Goal: Task Accomplishment & Management: Manage account settings

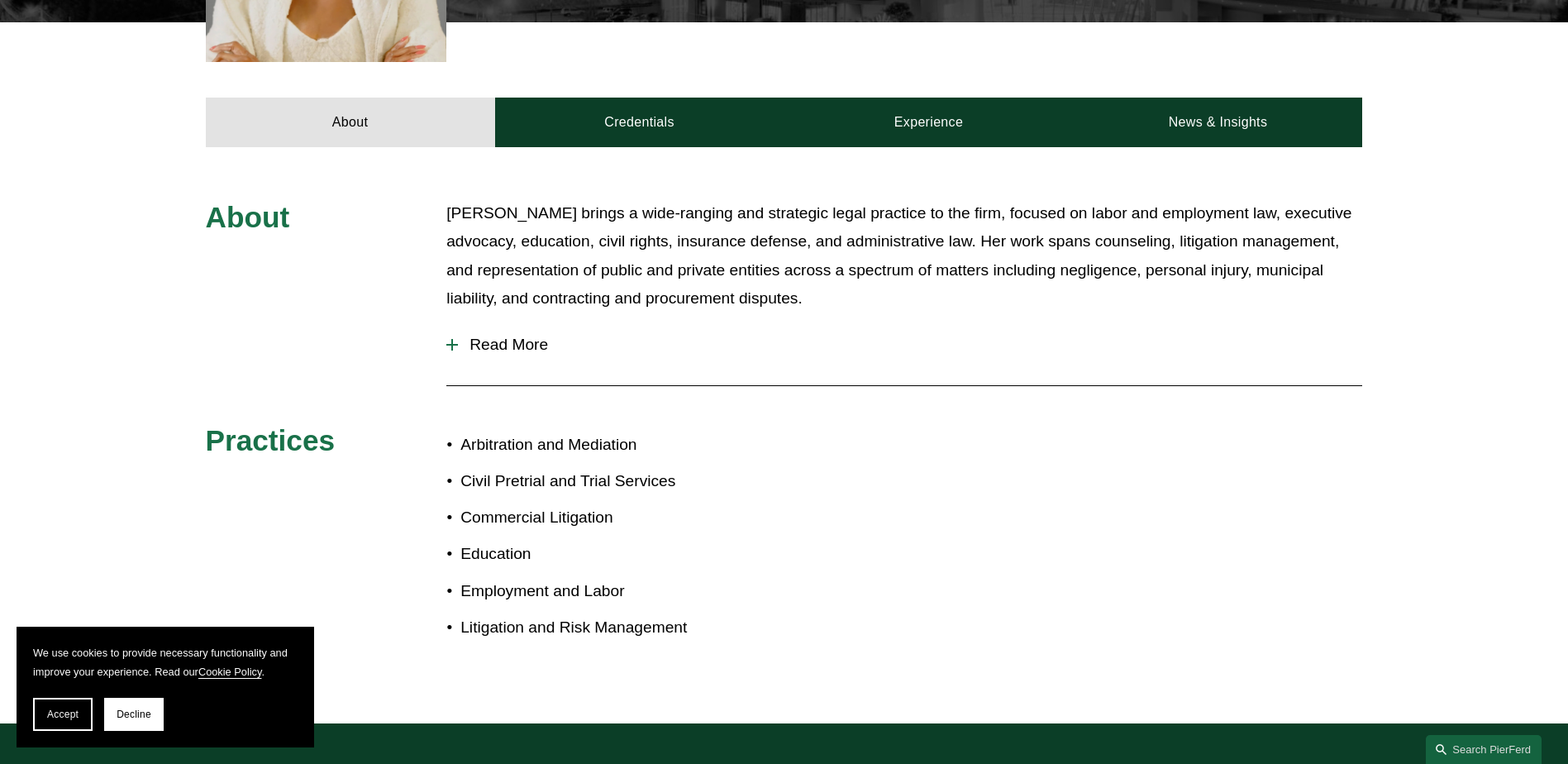
scroll to position [566, 0]
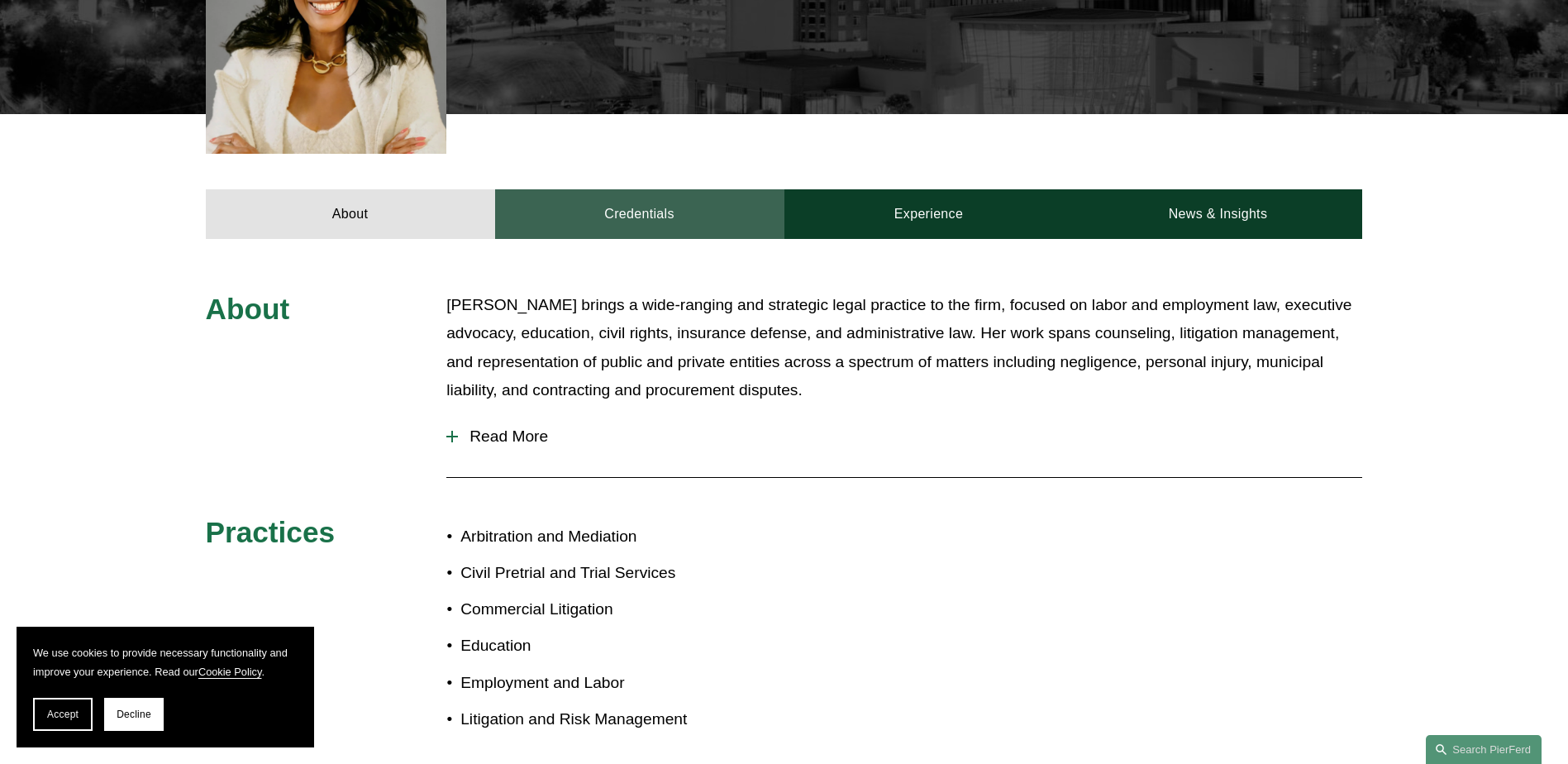
click at [651, 196] on link "Credentials" at bounding box center [640, 214] width 289 height 49
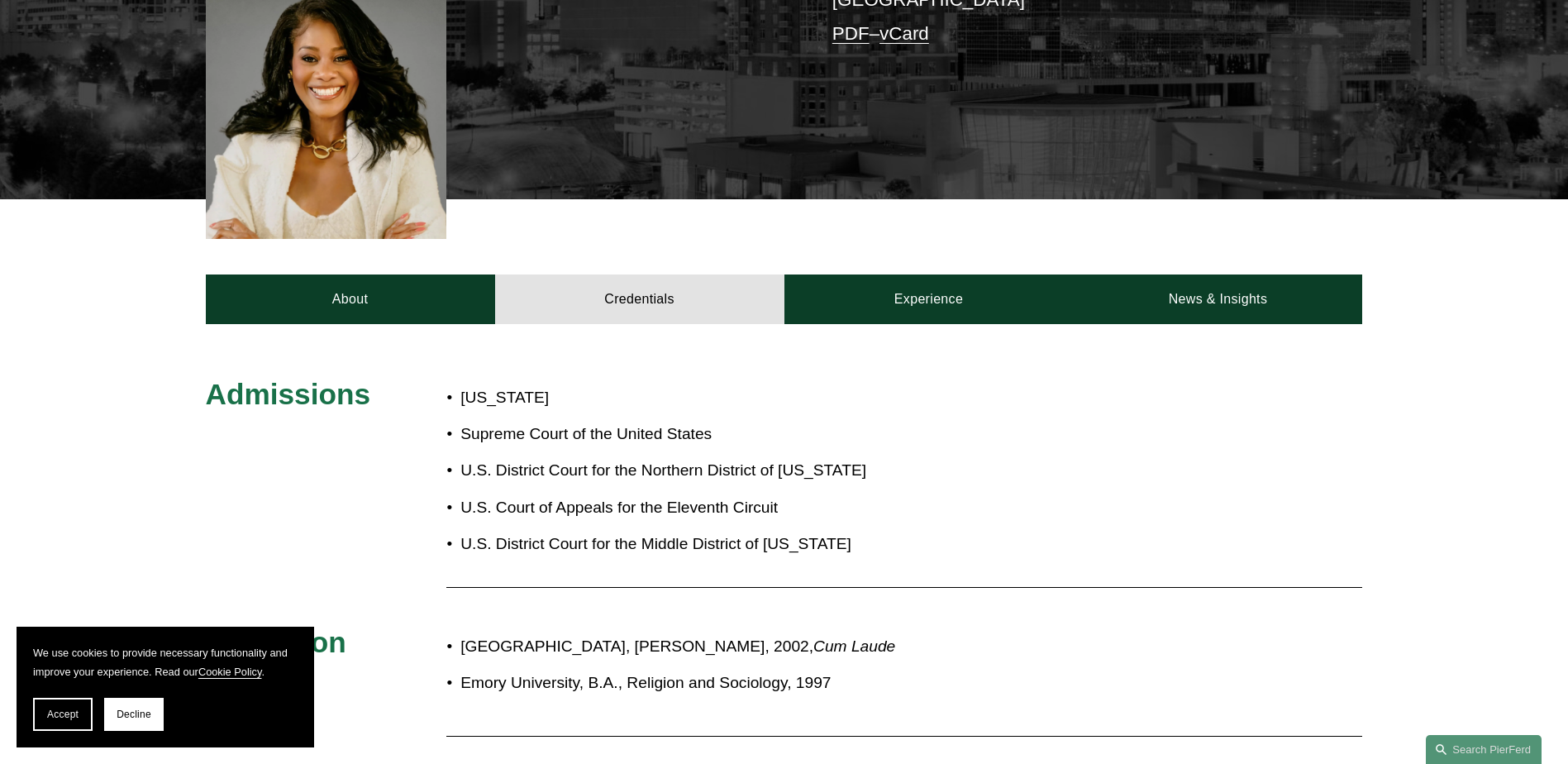
scroll to position [152, 0]
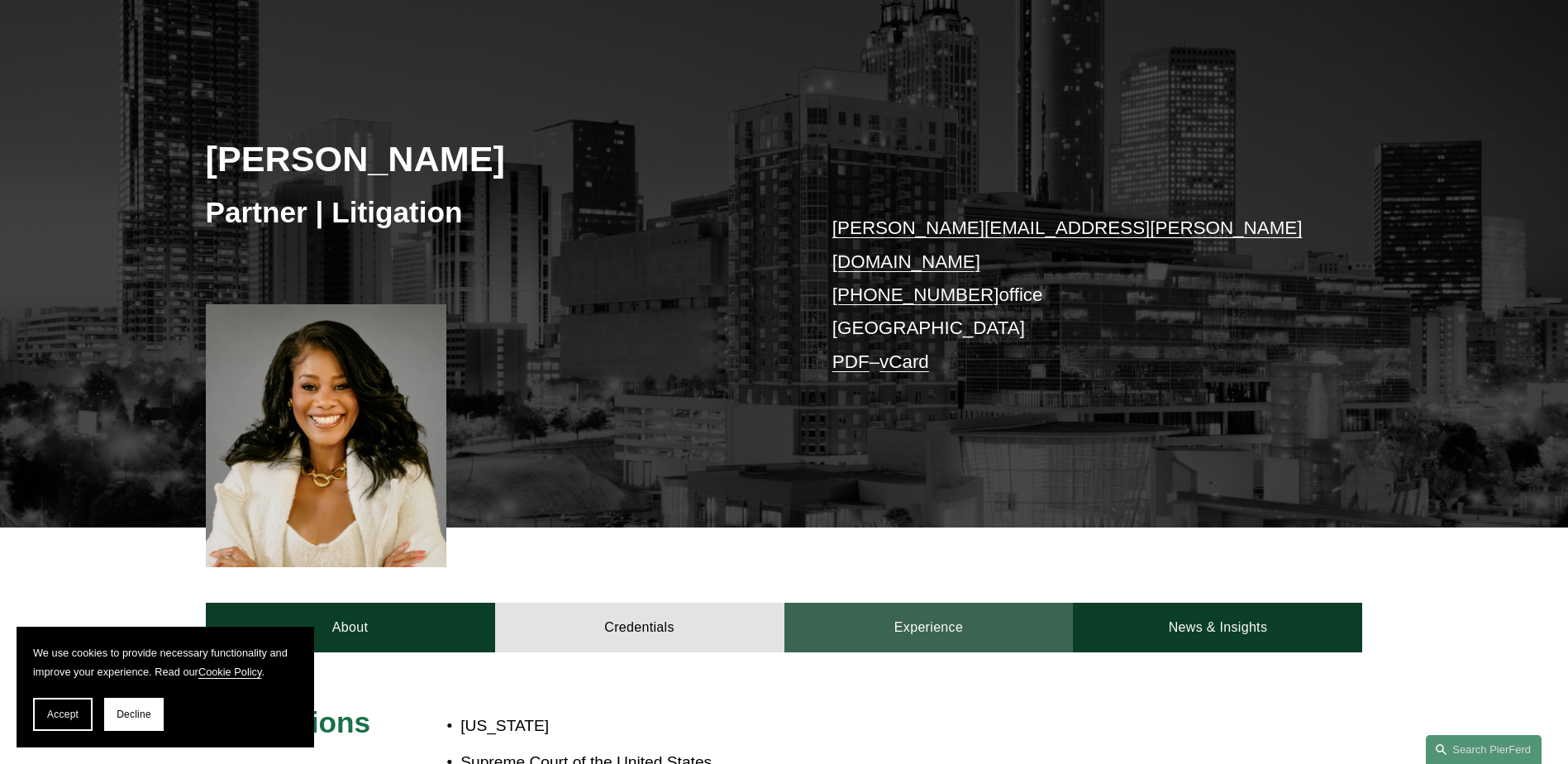
click at [921, 607] on link "Experience" at bounding box center [929, 627] width 289 height 49
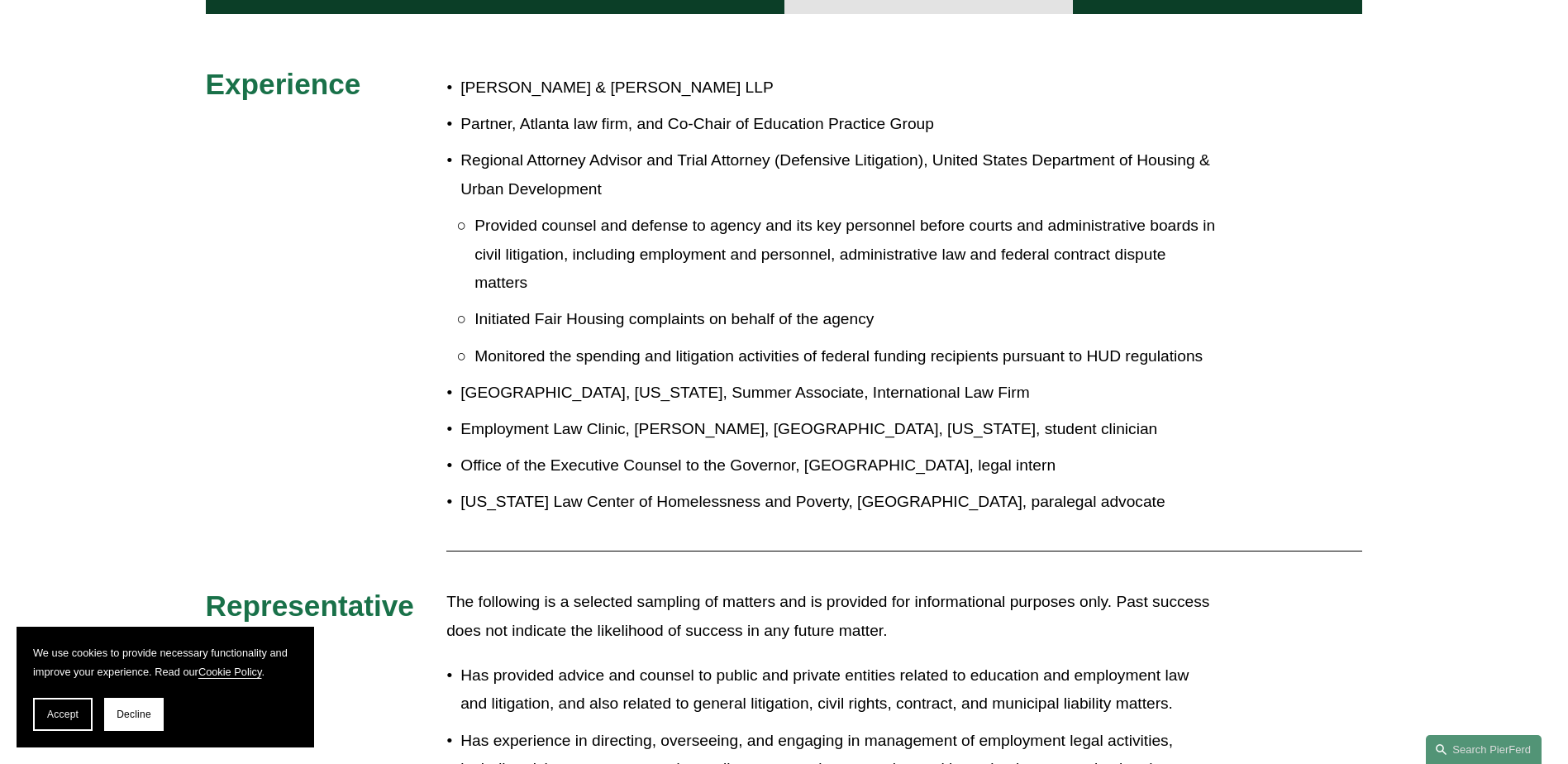
scroll to position [648, 0]
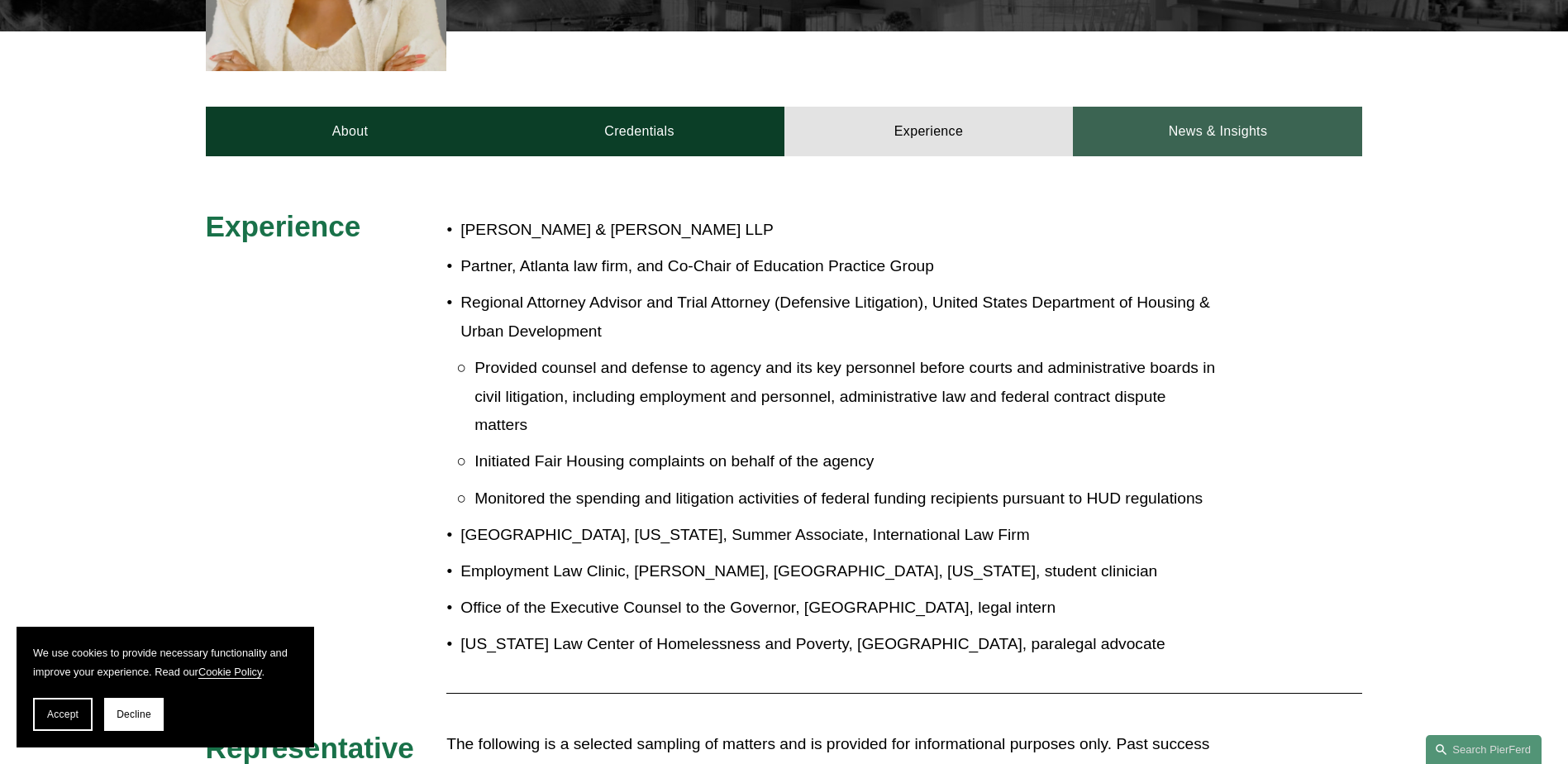
click at [1203, 110] on link "News & Insights" at bounding box center [1218, 132] width 289 height 49
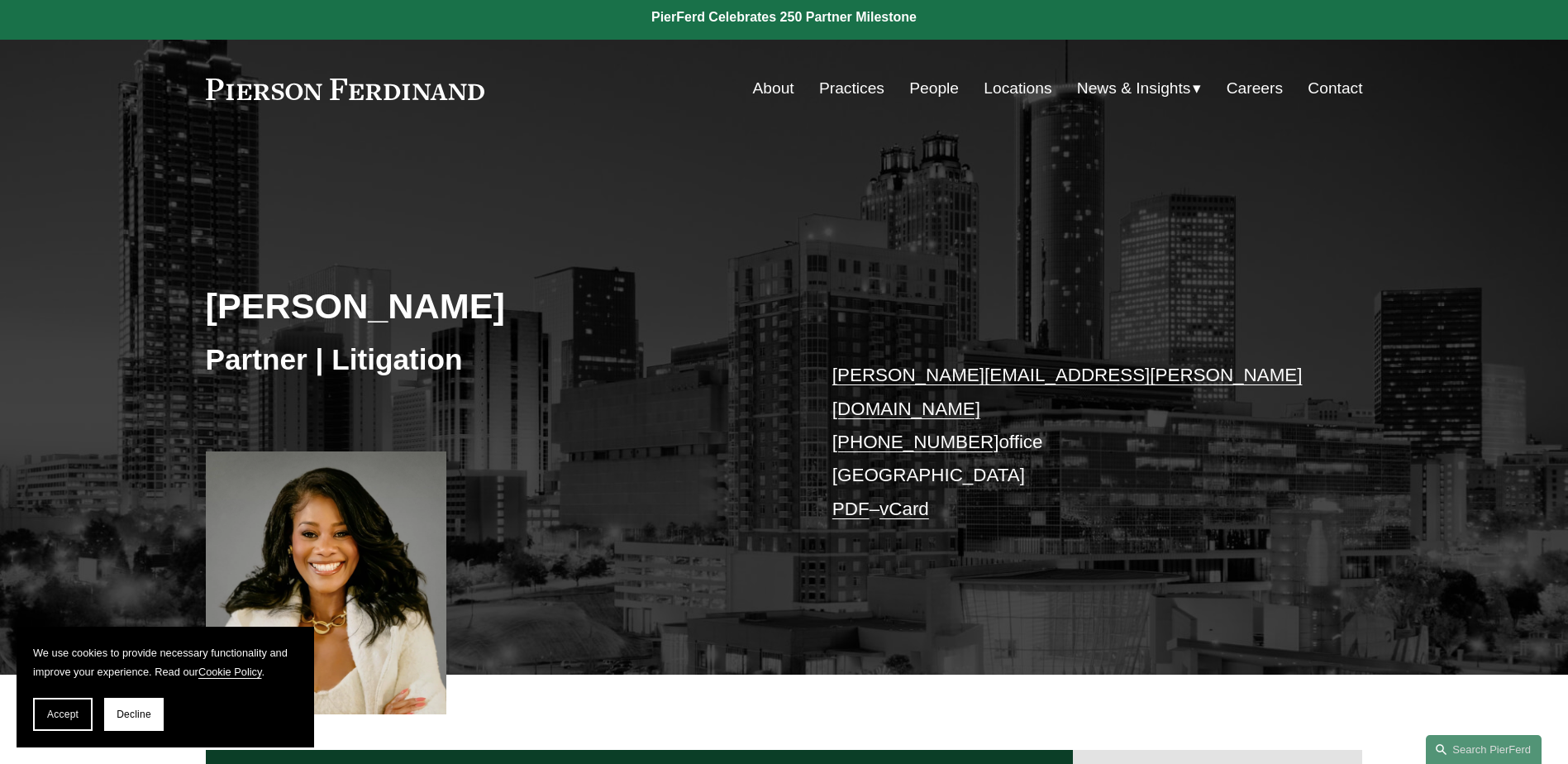
scroll to position [0, 0]
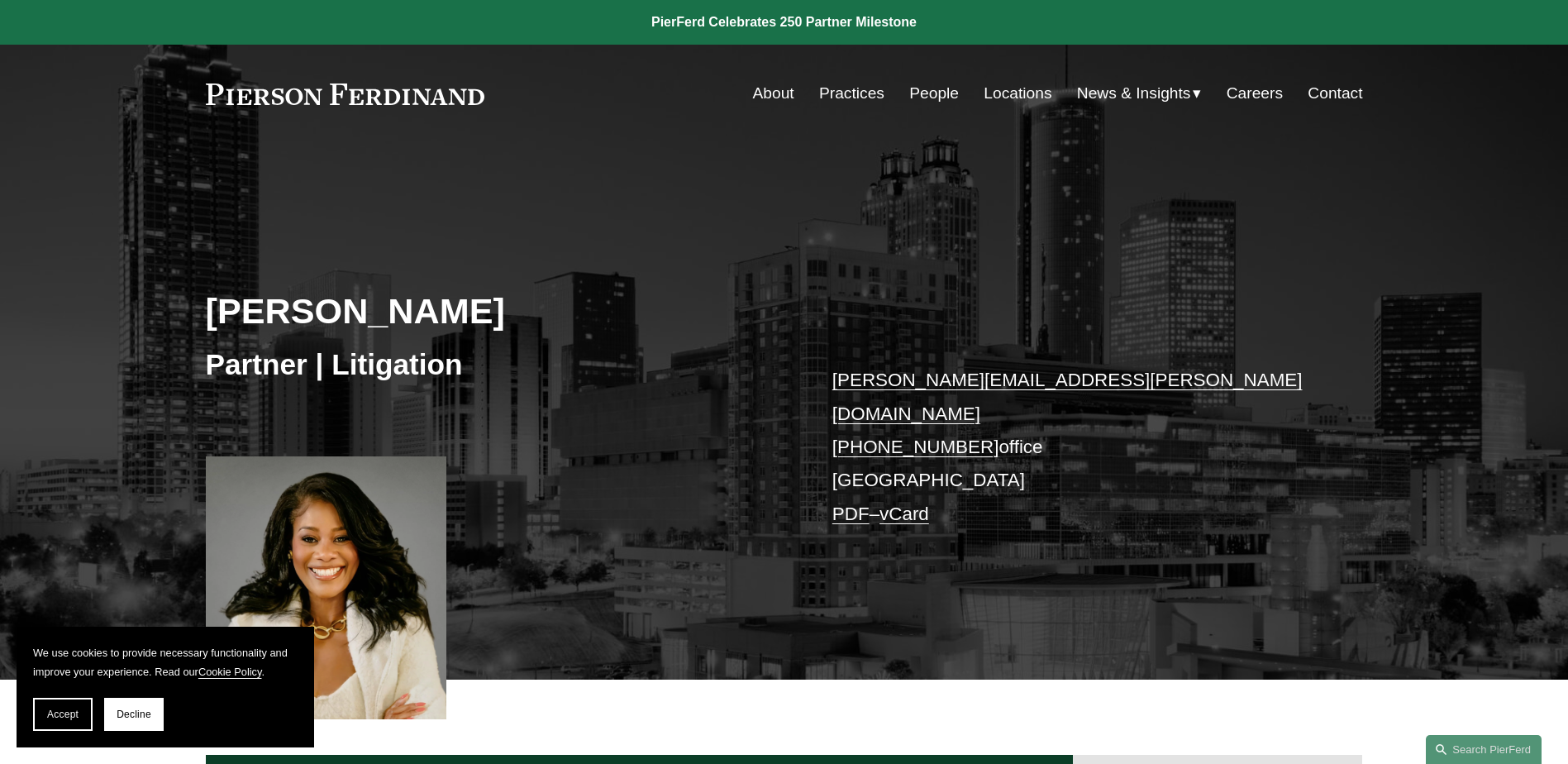
click at [926, 93] on link "People" at bounding box center [934, 93] width 49 height 31
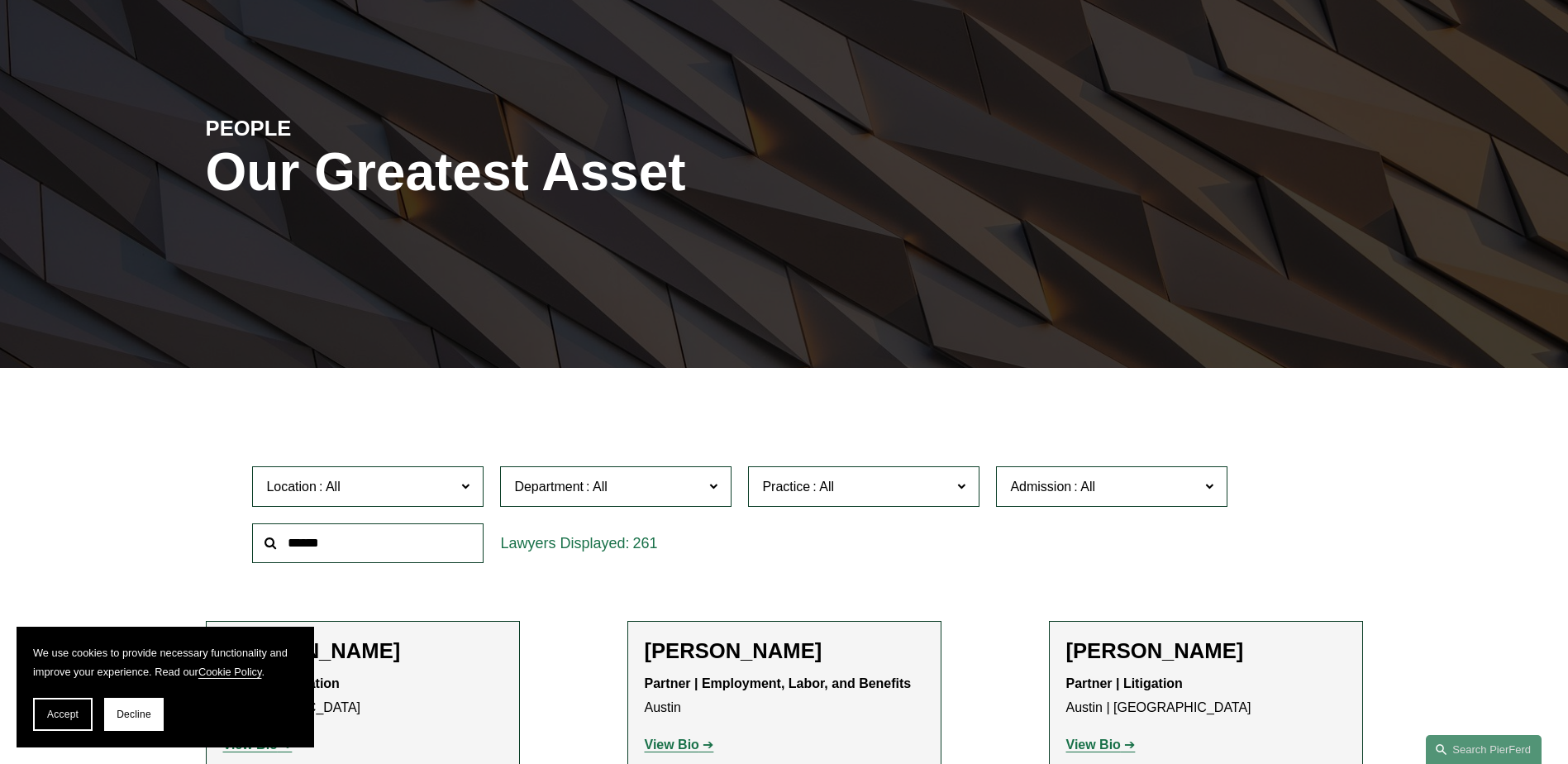
scroll to position [331, 0]
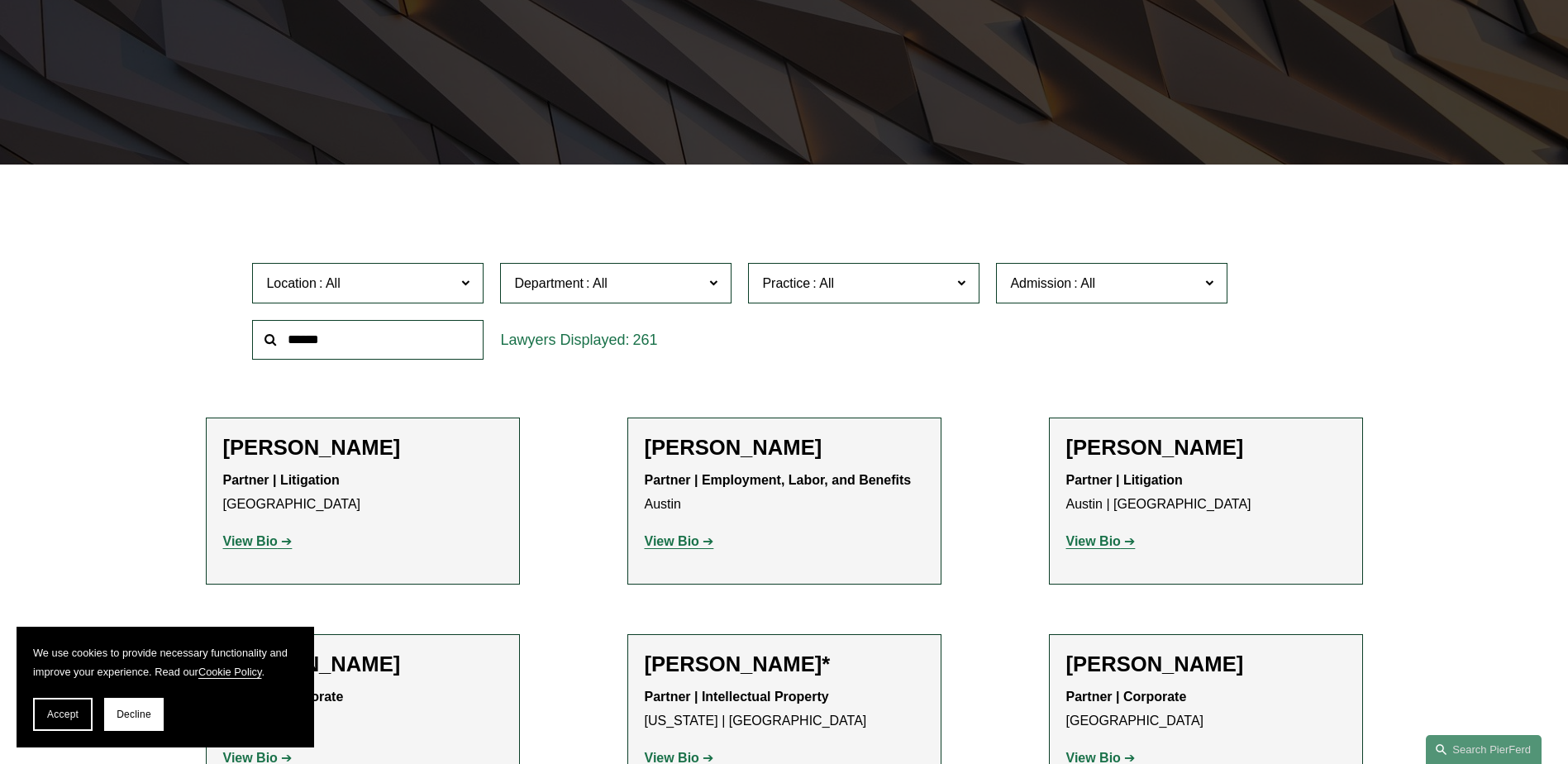
click at [472, 283] on label "Location" at bounding box center [368, 283] width 231 height 40
click at [0, 0] on link "Atlanta" at bounding box center [0, 0] width 0 height 0
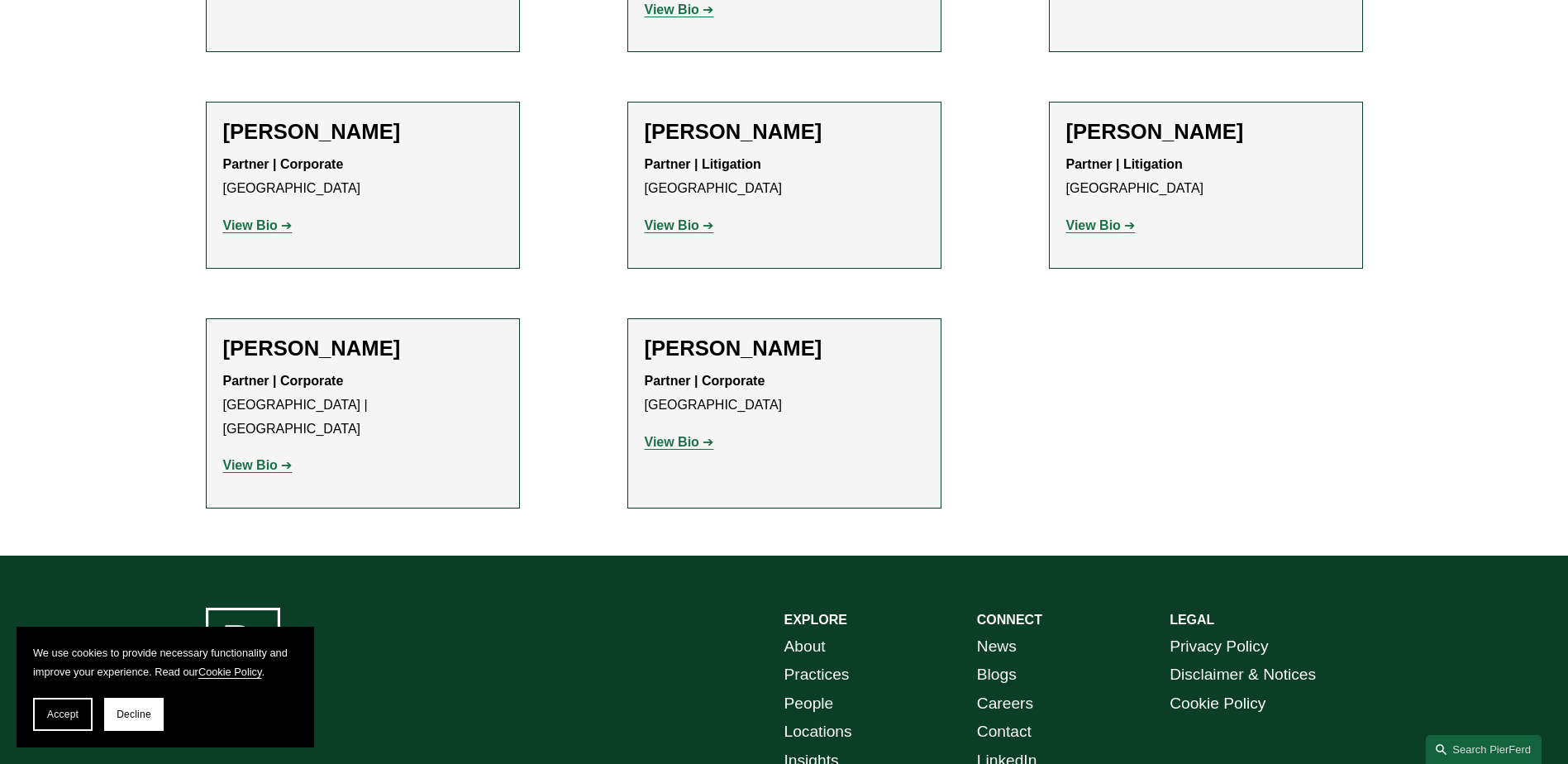
scroll to position [2665, 0]
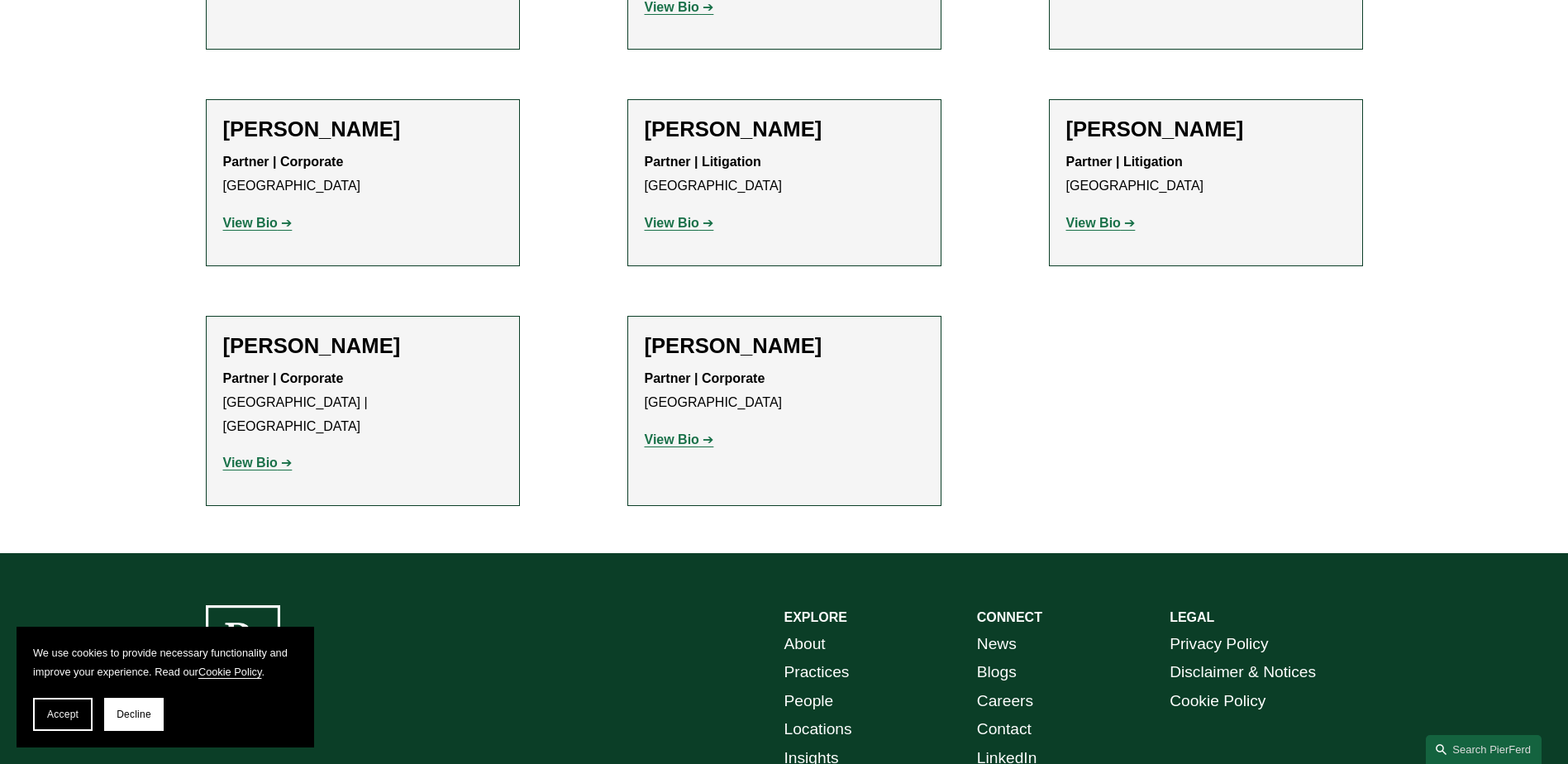
click at [1012, 686] on link "Careers" at bounding box center [1005, 701] width 56 height 29
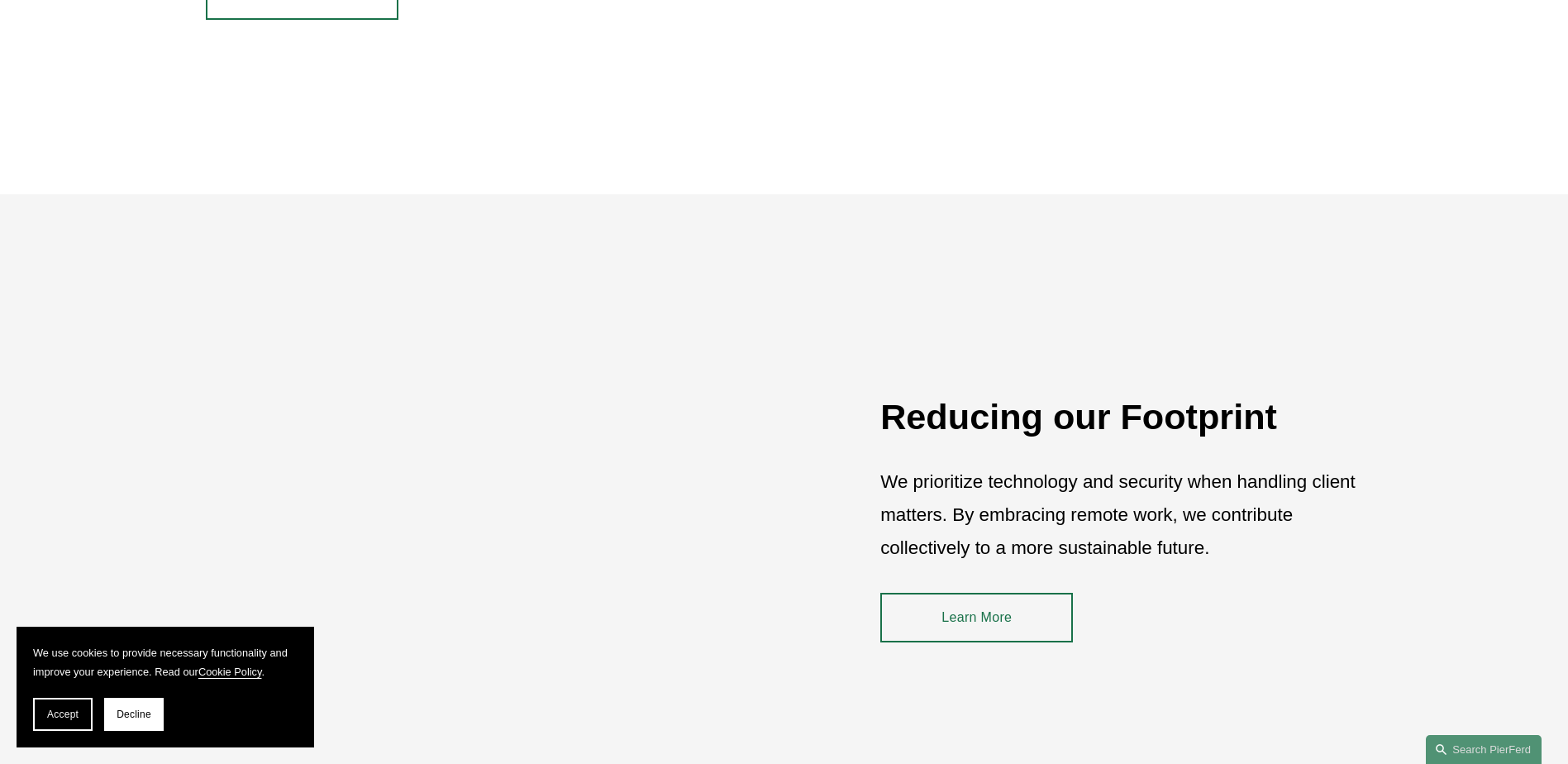
scroll to position [2066, 0]
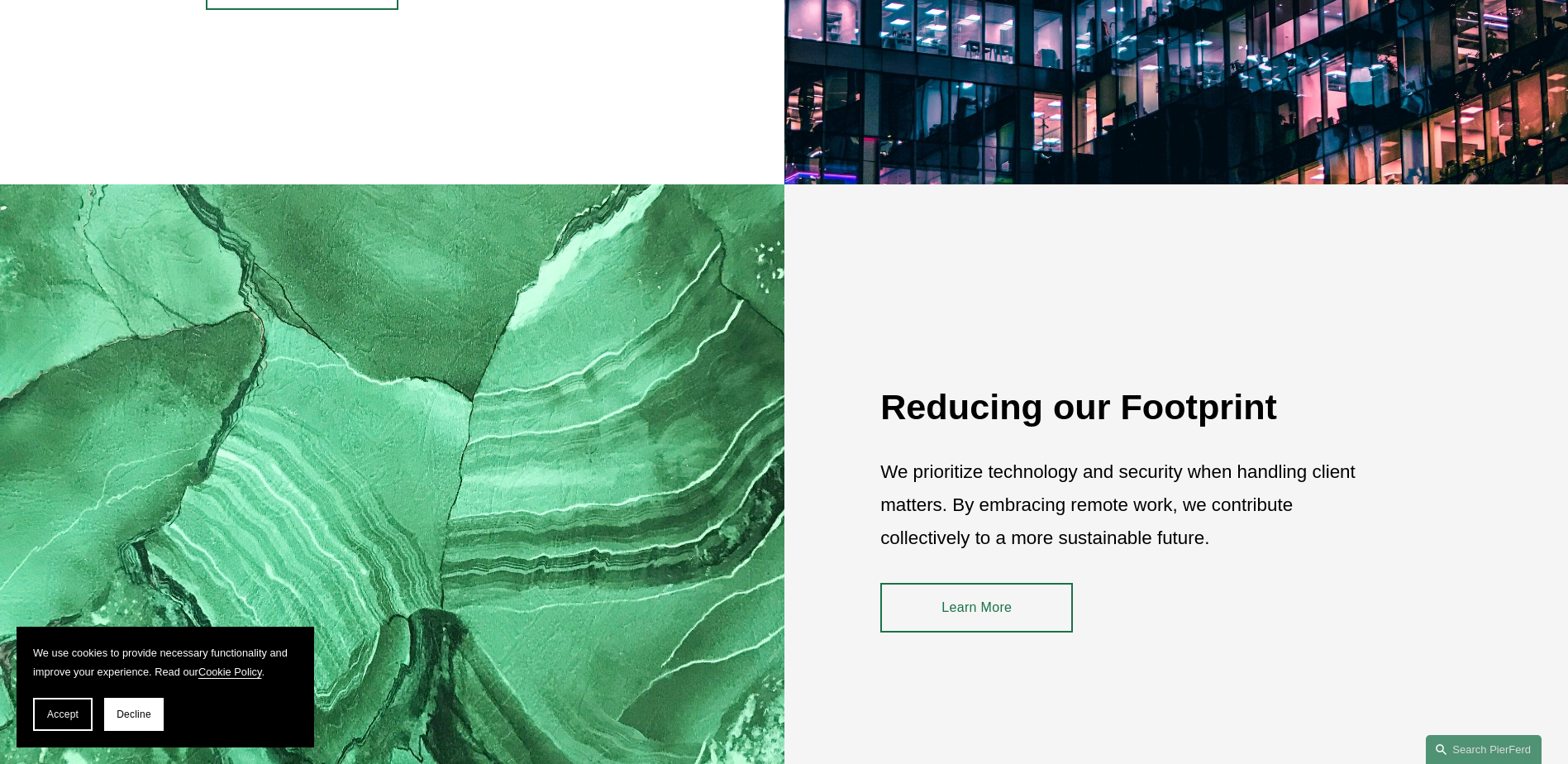
click at [977, 602] on link "Learn More" at bounding box center [976, 608] width 193 height 49
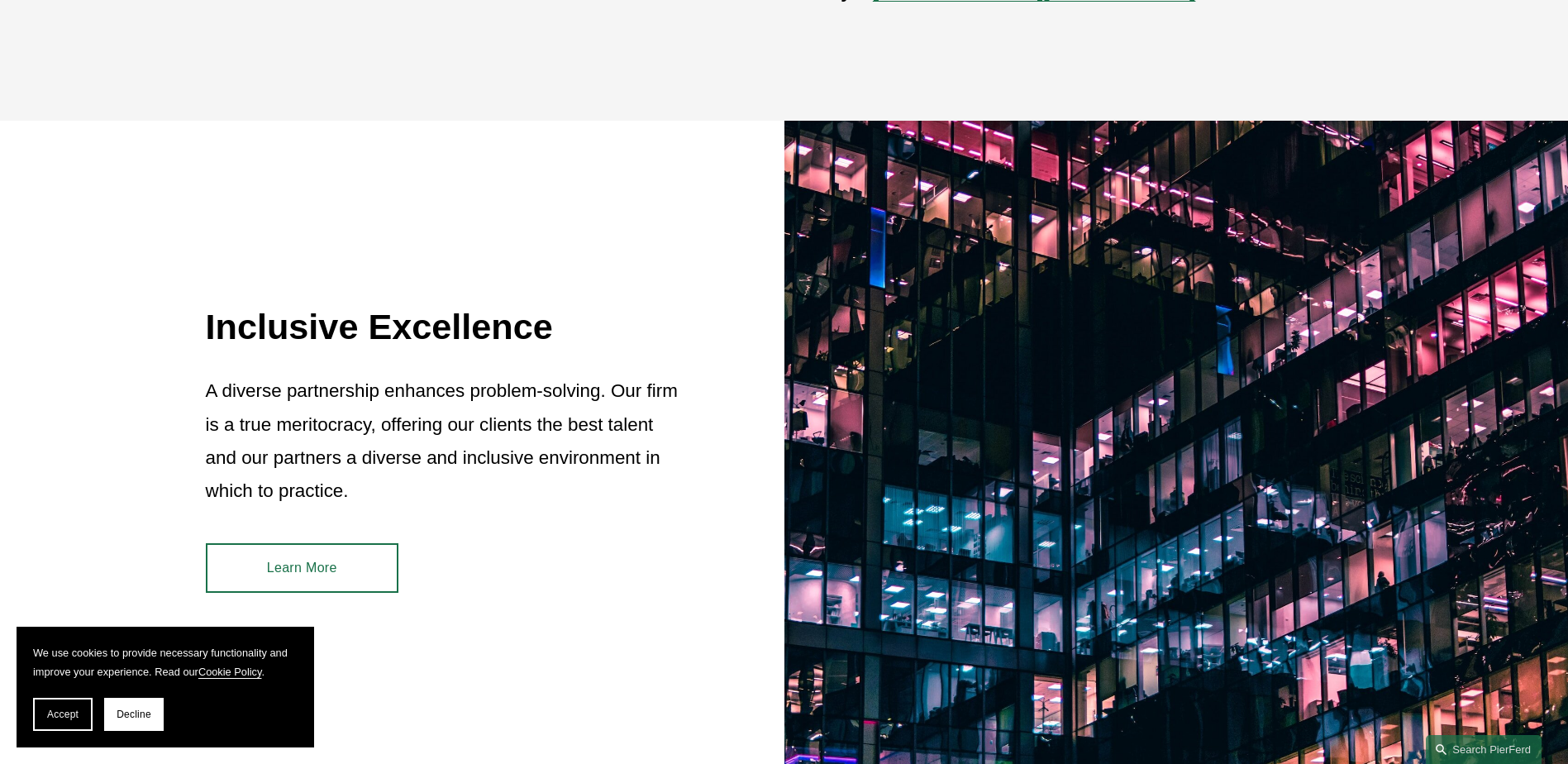
scroll to position [1605, 0]
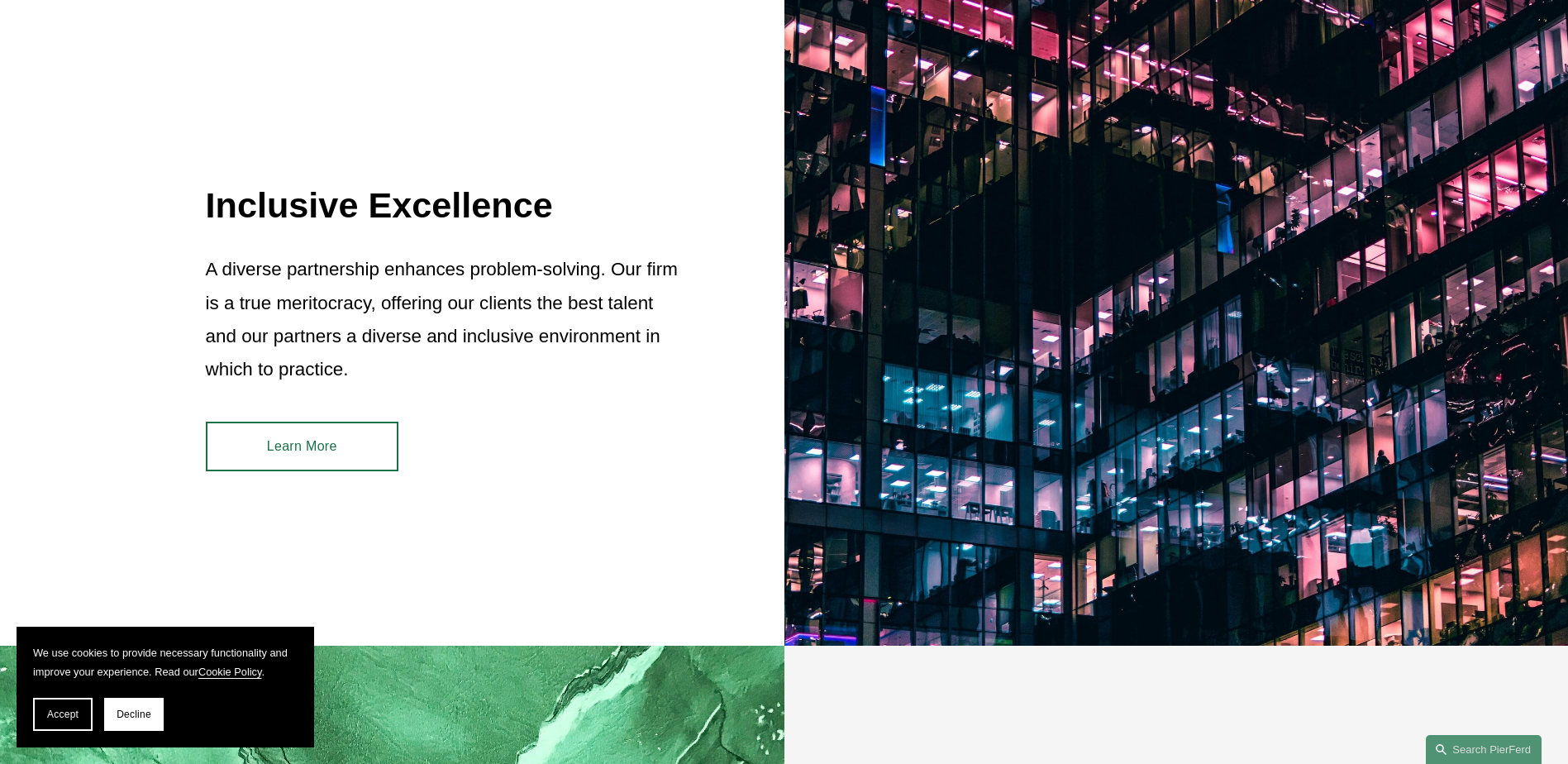
click at [306, 449] on link "Learn More" at bounding box center [302, 446] width 193 height 49
click at [309, 453] on link "Learn More" at bounding box center [302, 446] width 193 height 49
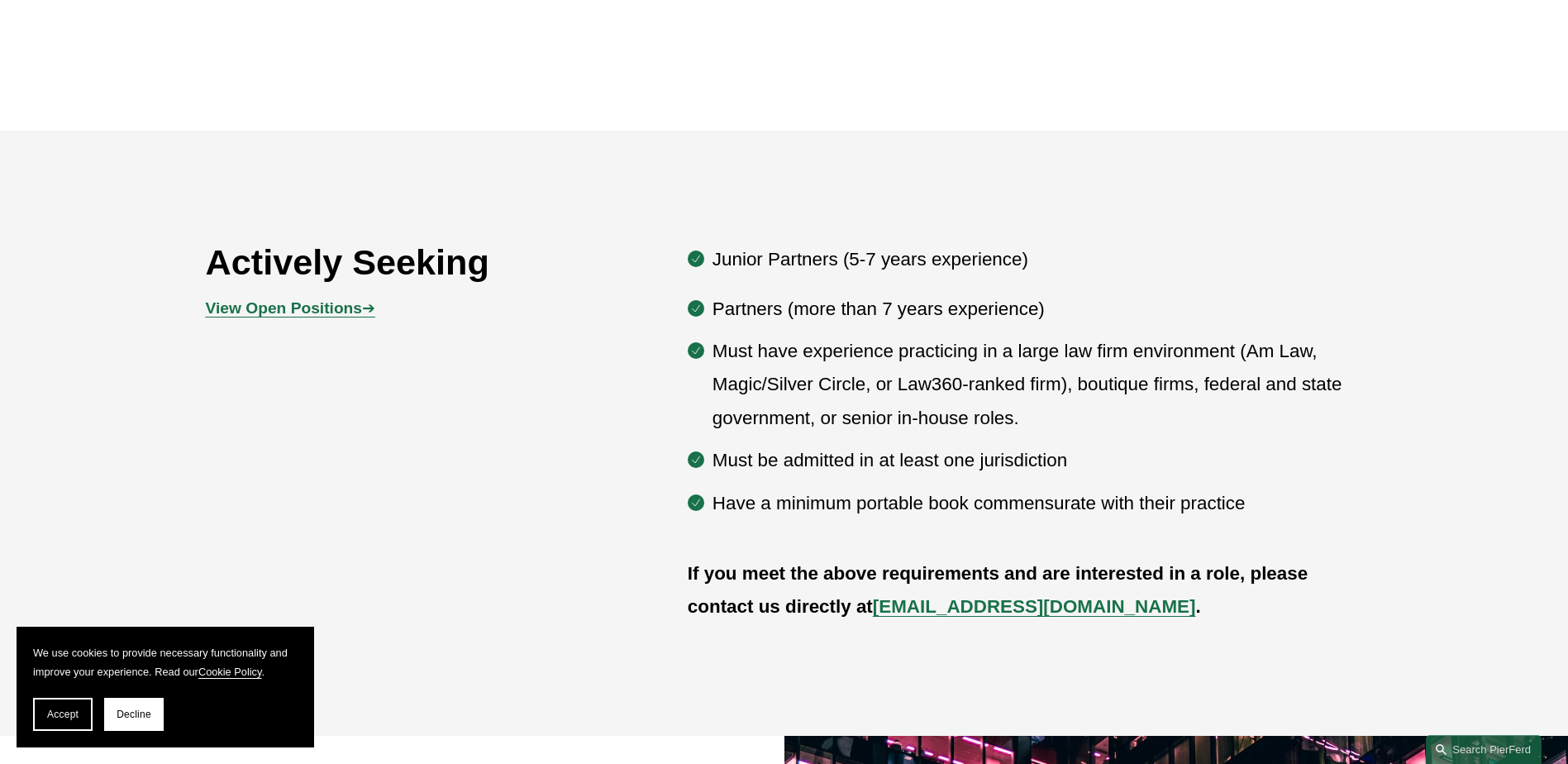
scroll to position [909, 0]
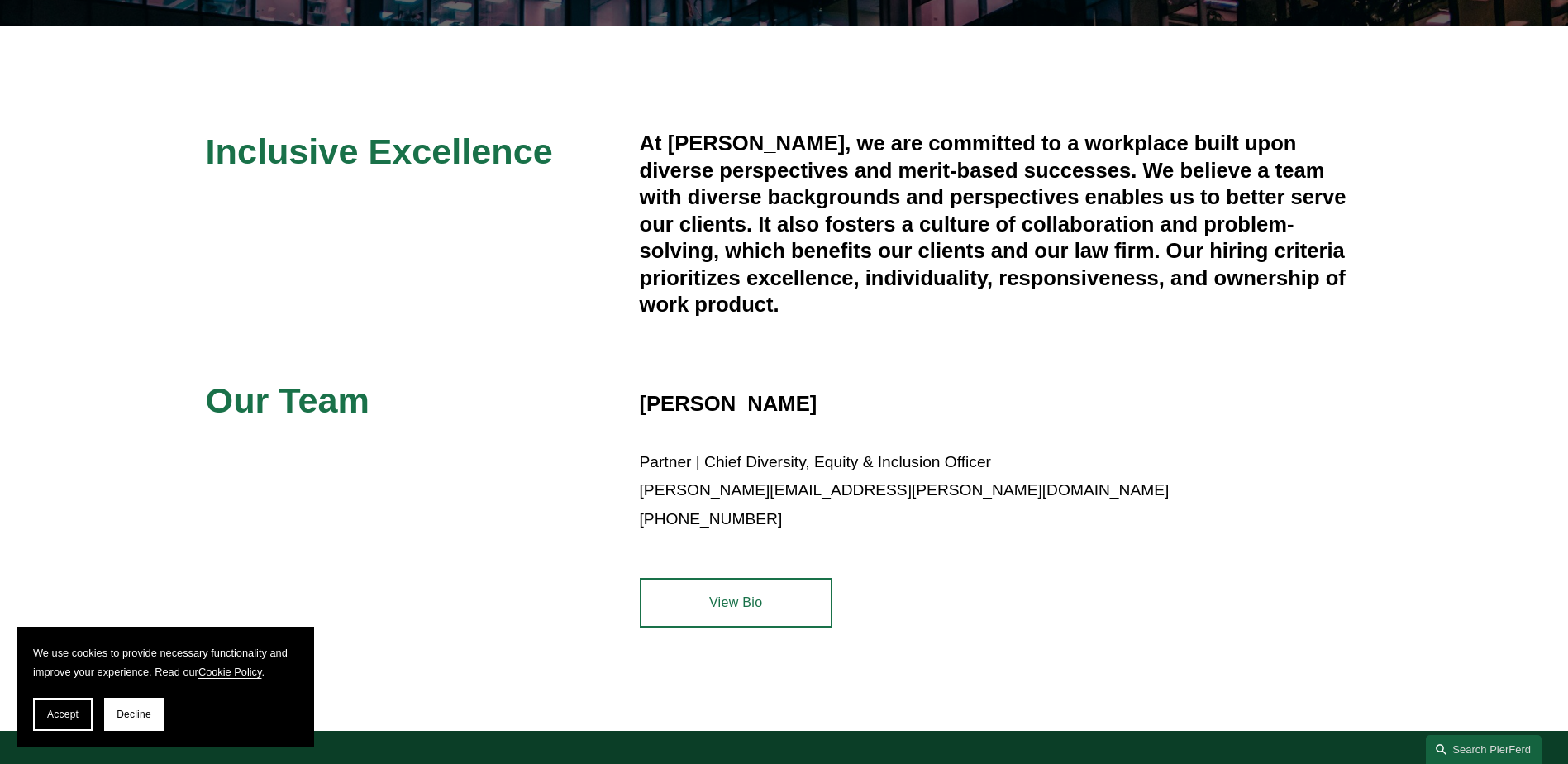
scroll to position [485, 0]
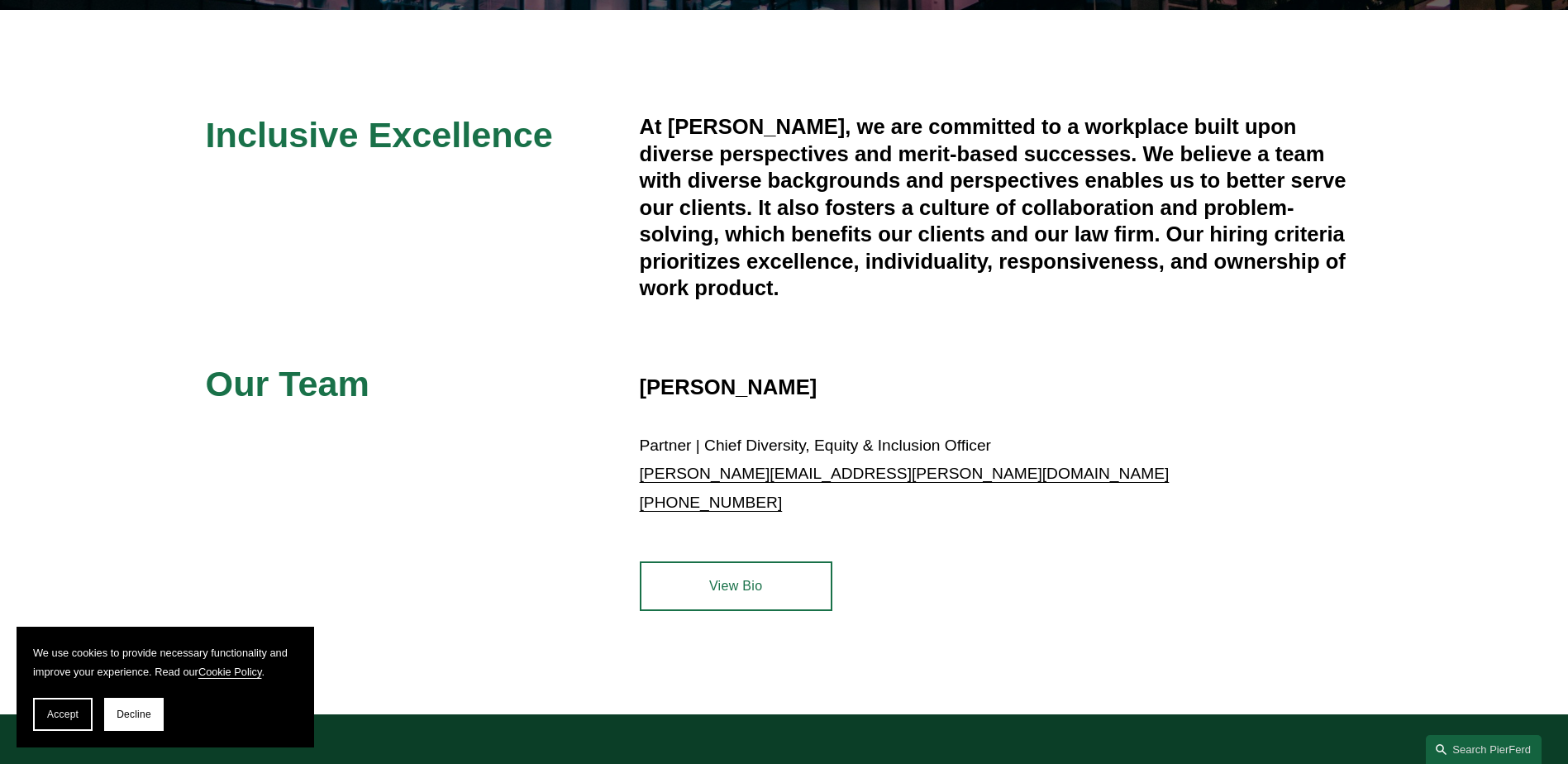
click at [730, 592] on link "View Bio" at bounding box center [736, 586] width 193 height 49
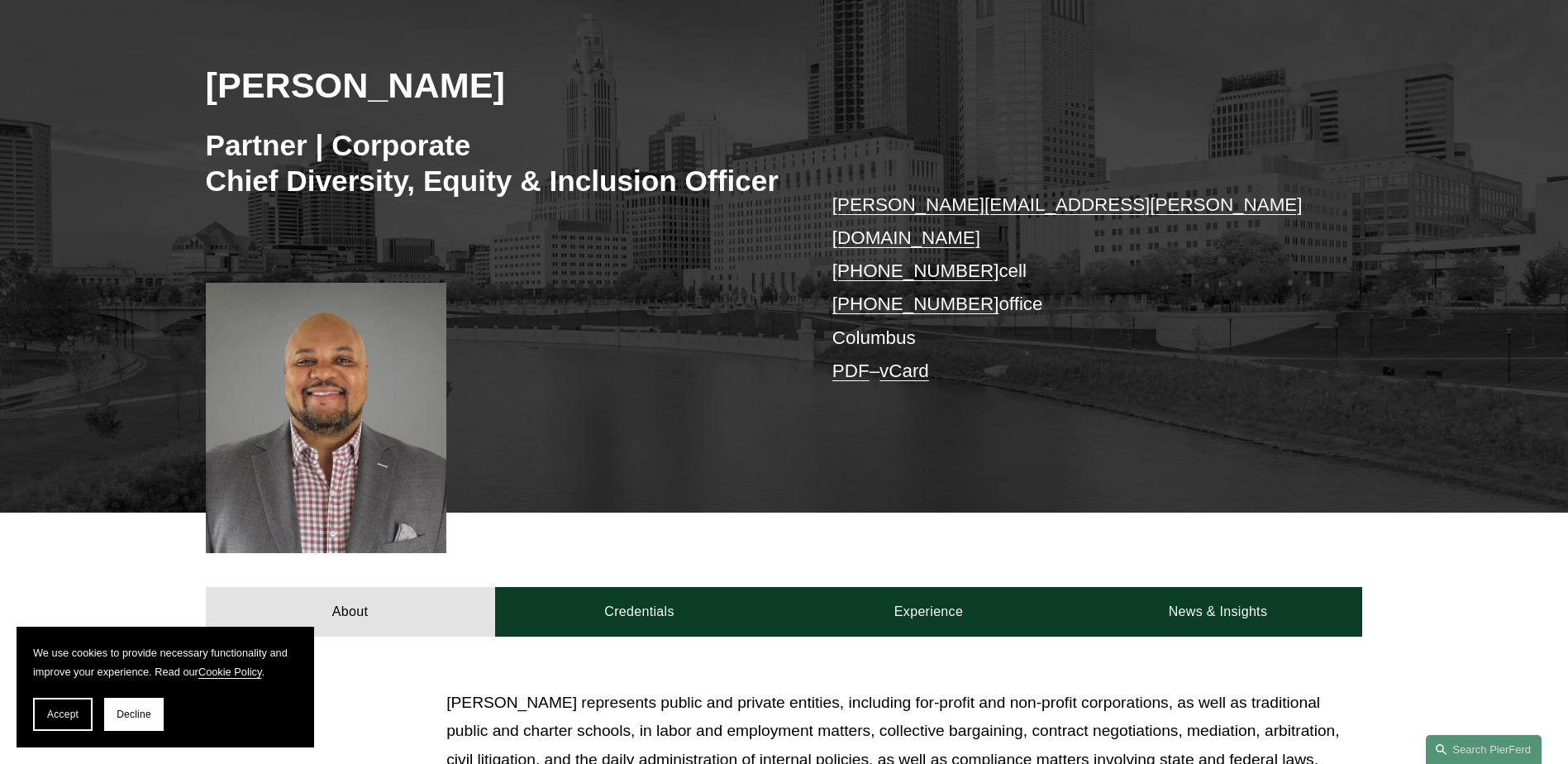
scroll to position [248, 0]
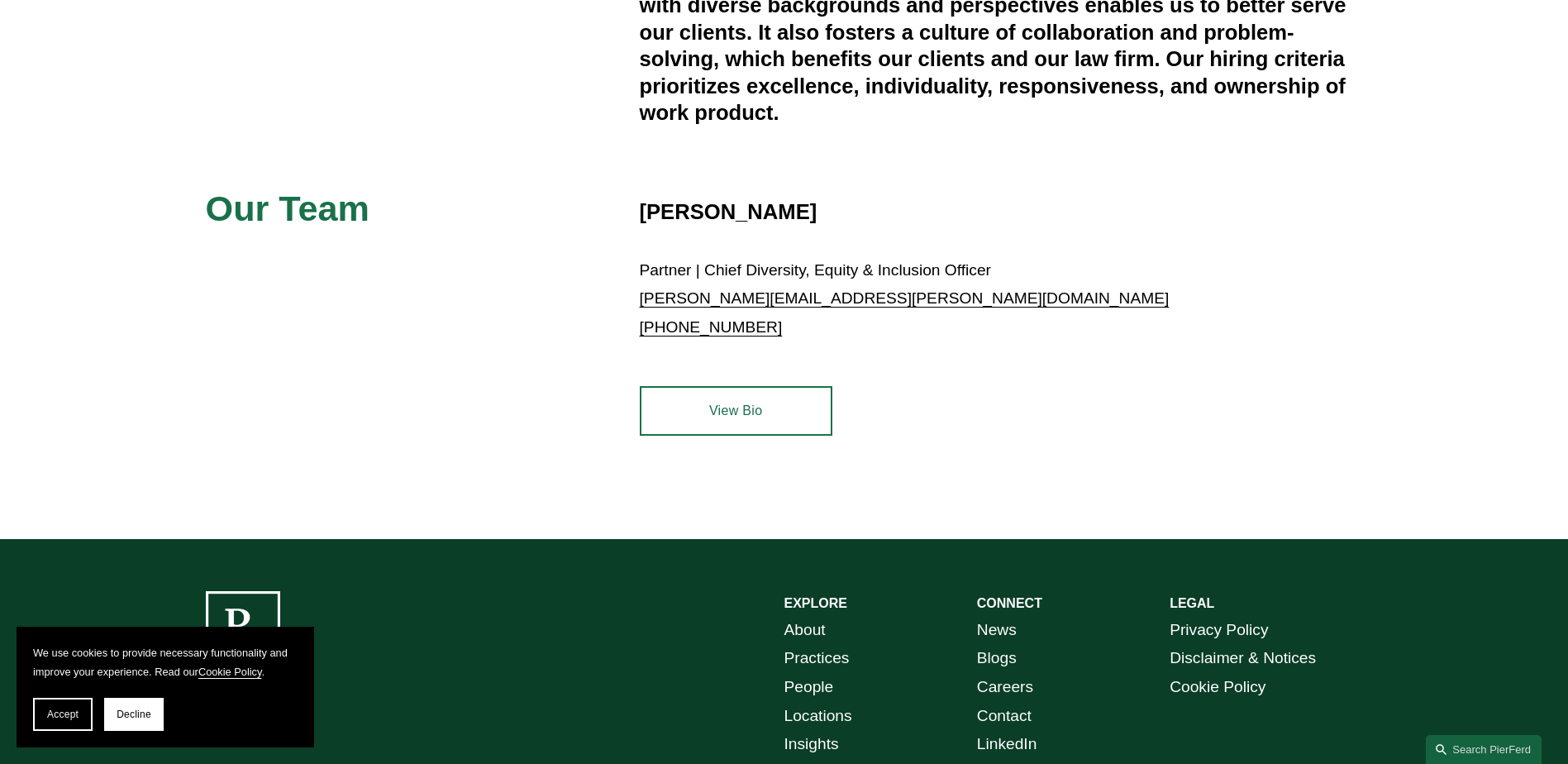
scroll to position [661, 0]
click at [707, 415] on link "View Bio" at bounding box center [736, 409] width 193 height 49
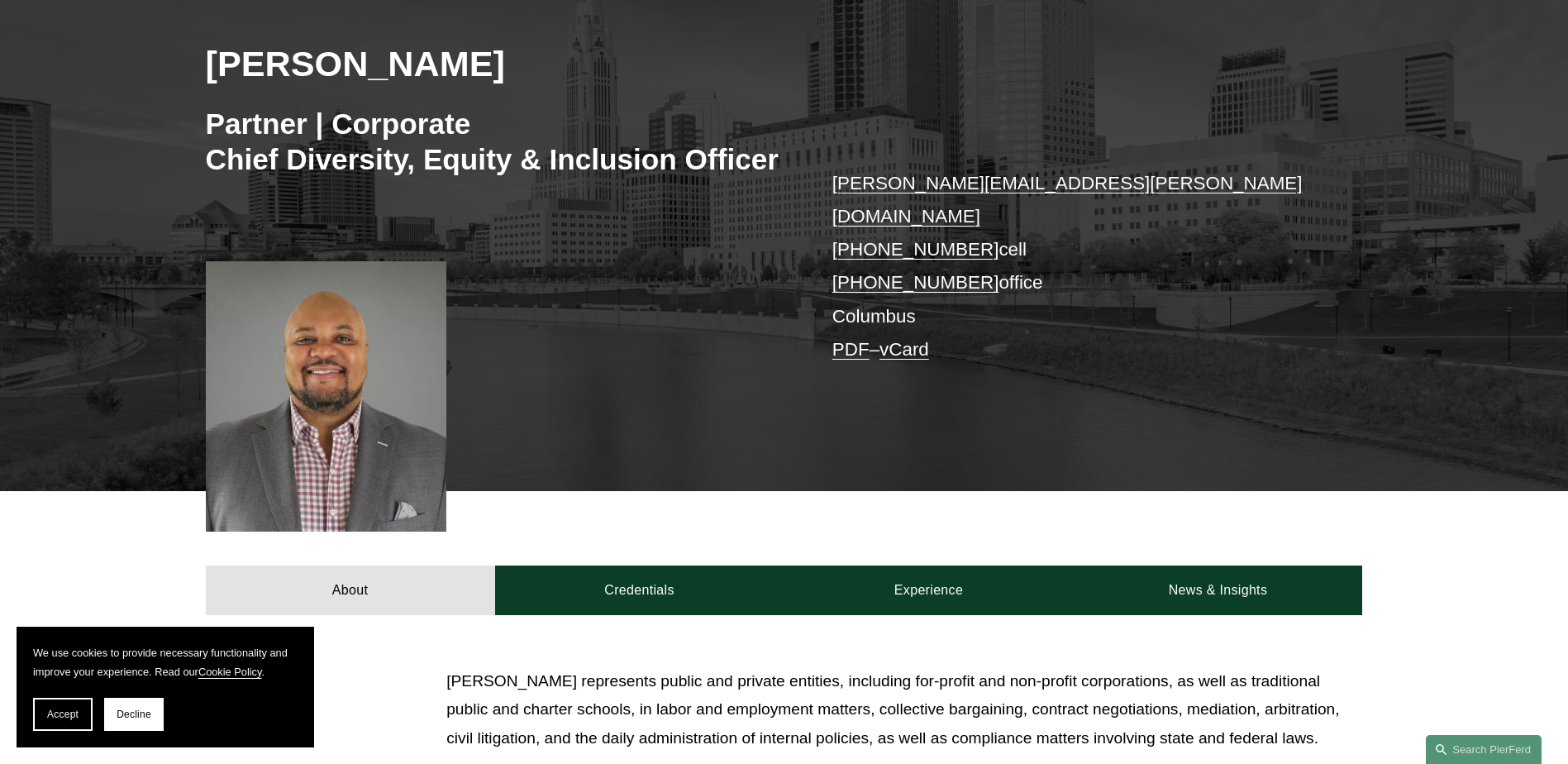
scroll to position [248, 0]
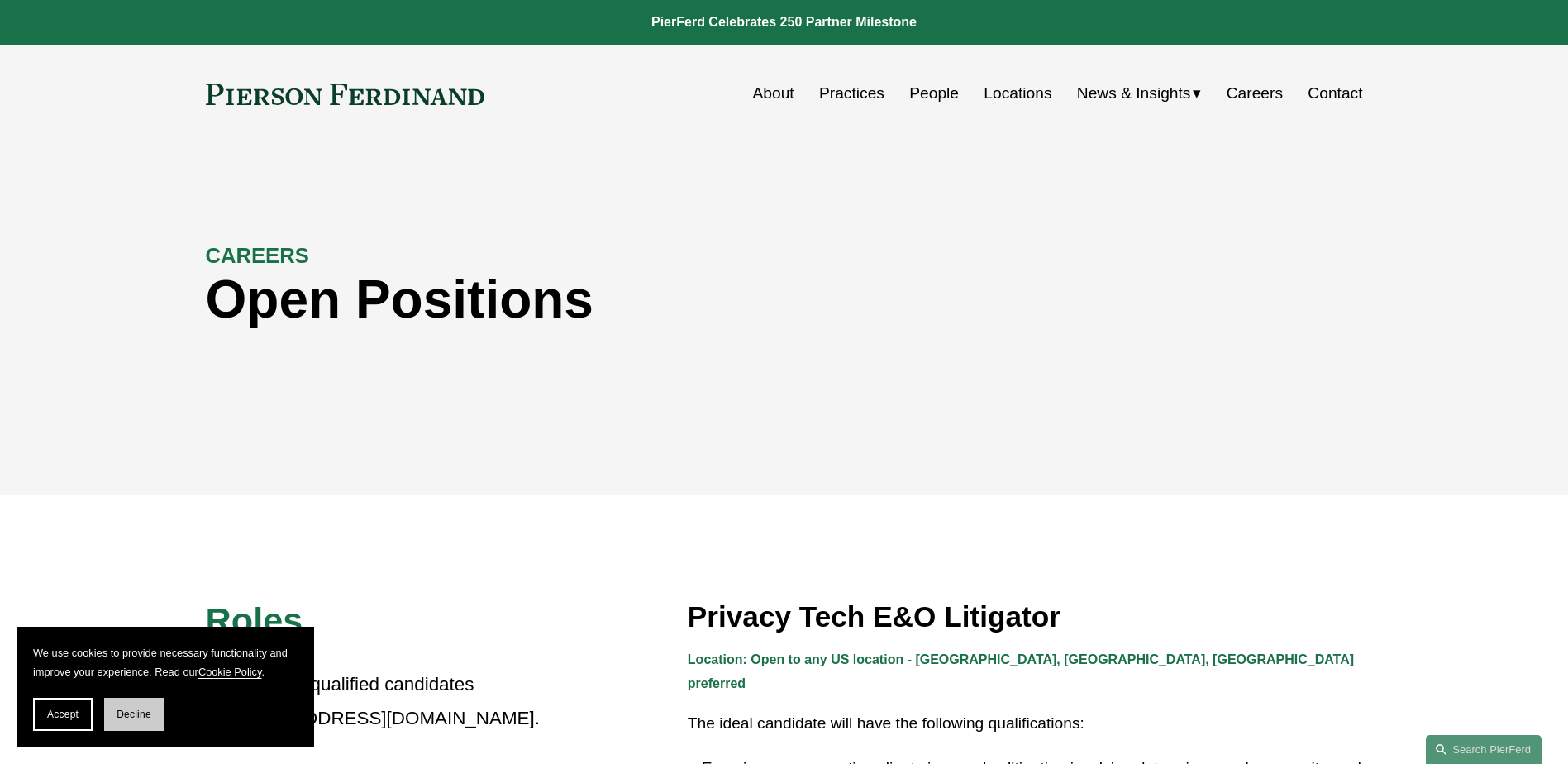
click at [136, 722] on button "Decline" at bounding box center [133, 714] width 59 height 33
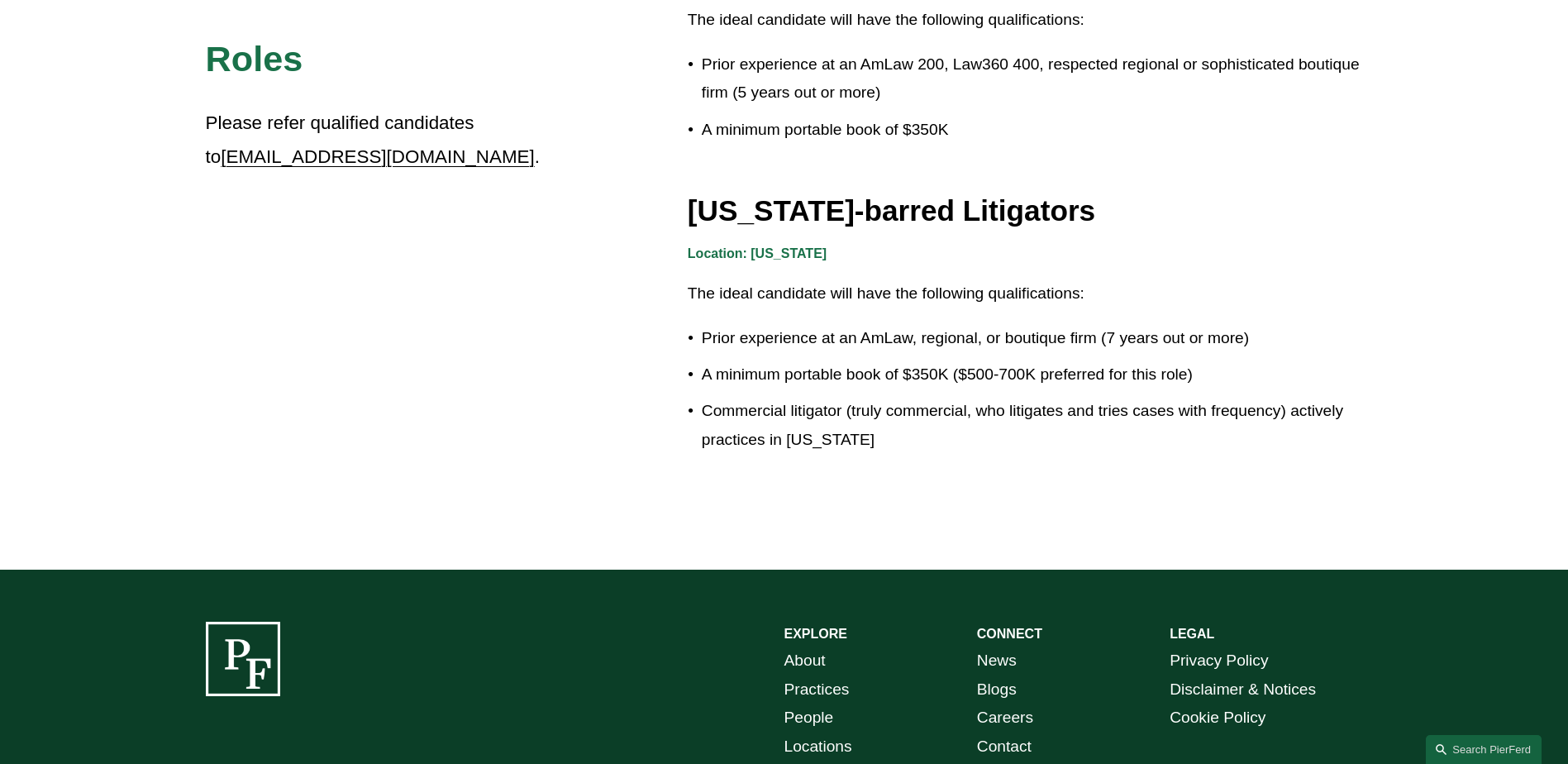
scroll to position [2892, 0]
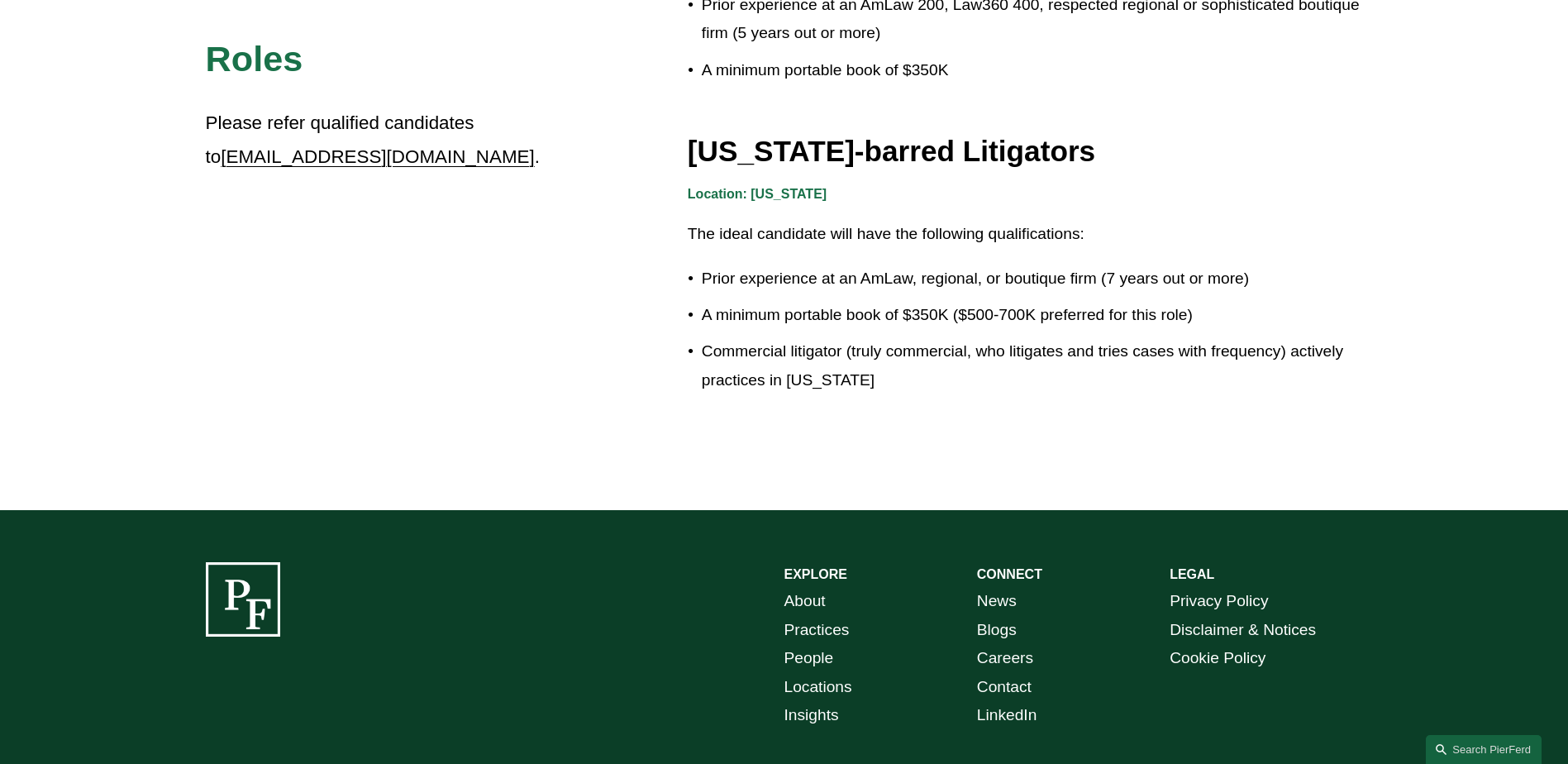
click at [819, 652] on link "People" at bounding box center [809, 658] width 49 height 29
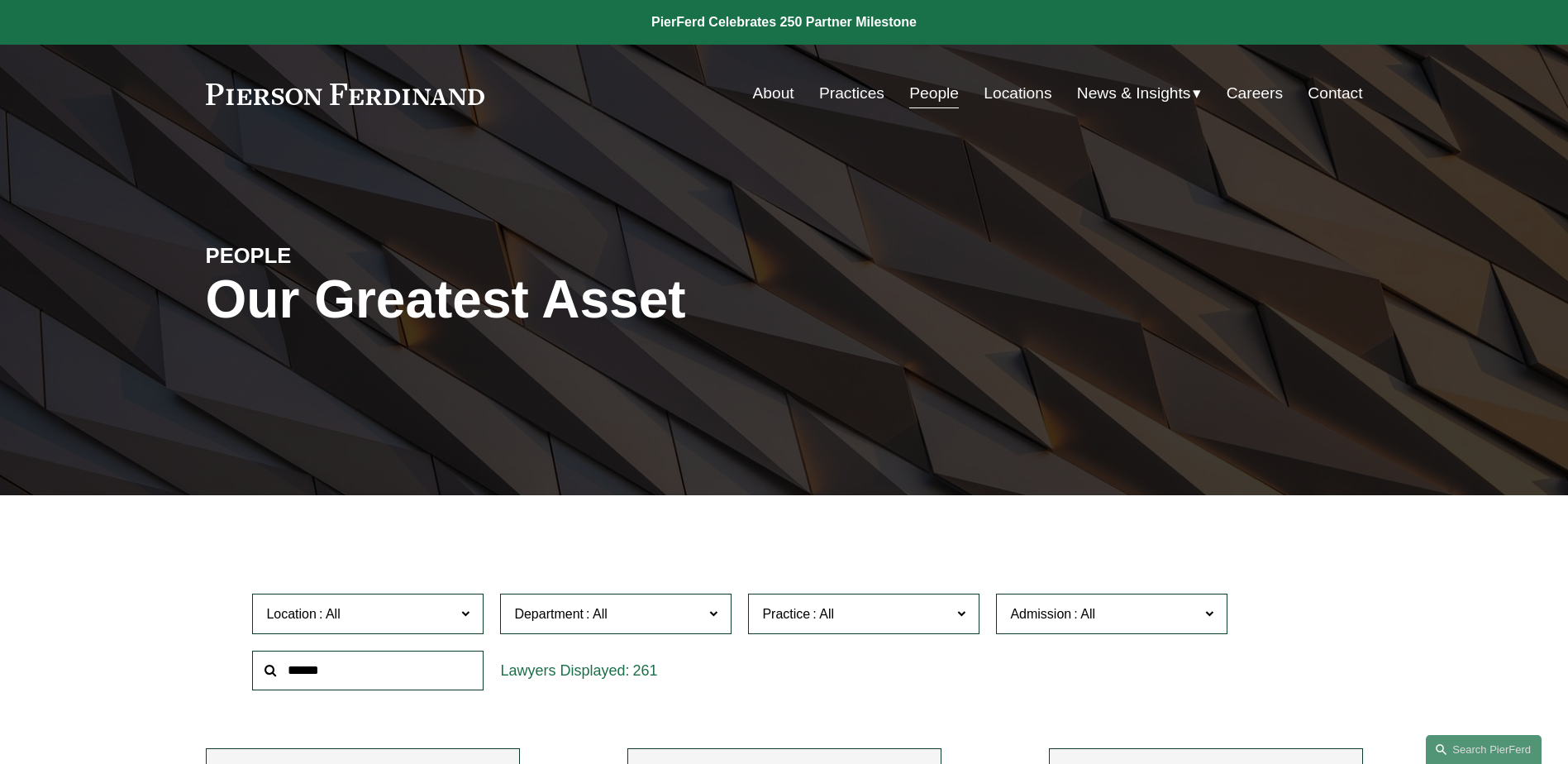
click at [1242, 89] on link "Careers" at bounding box center [1254, 93] width 56 height 31
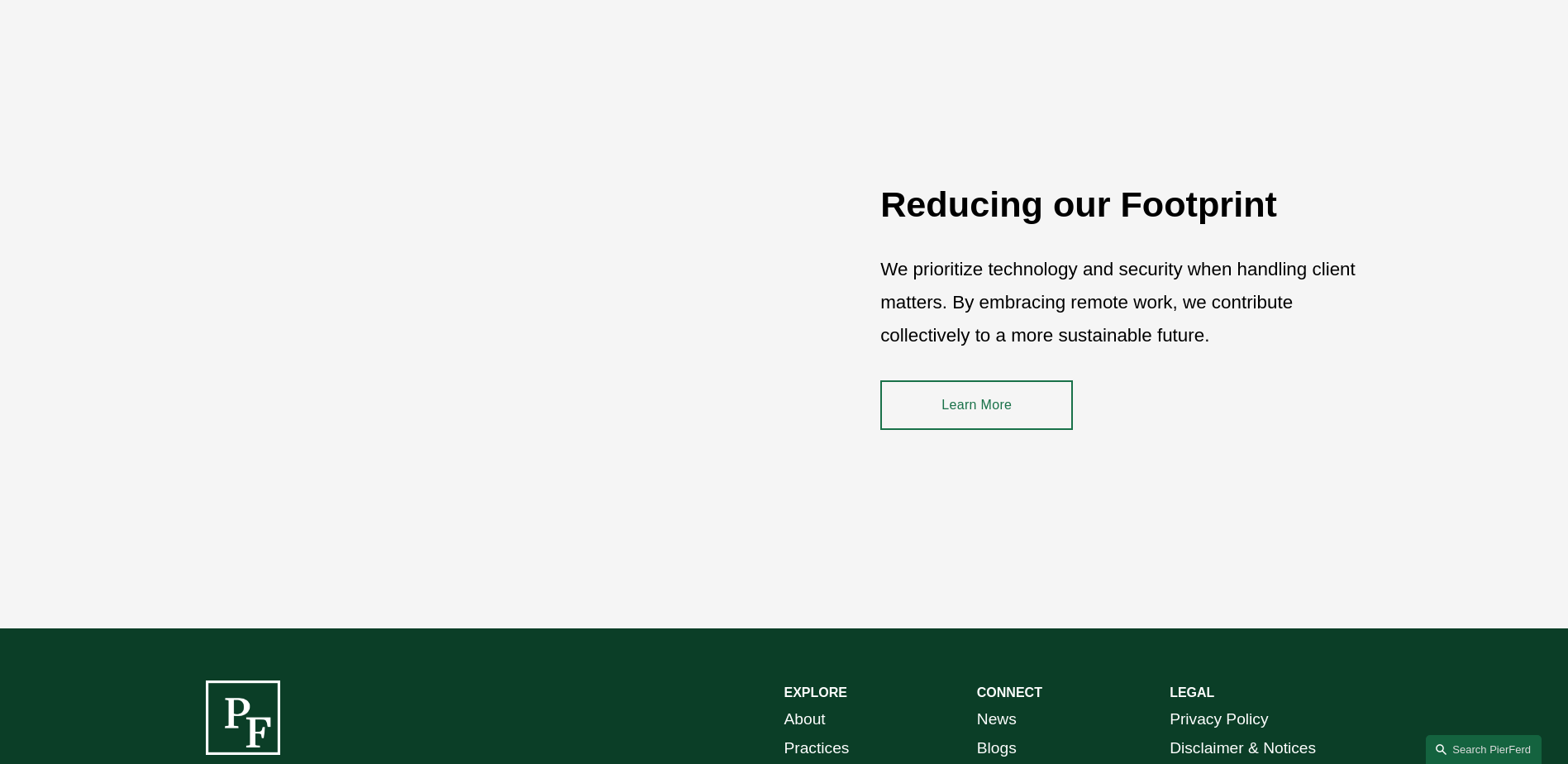
scroll to position [2479, 0]
